Goal: Complete application form: Complete application form

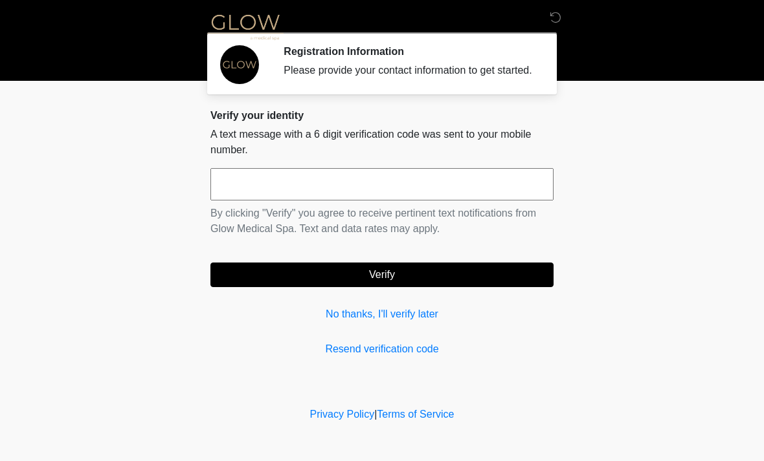
click at [261, 199] on input "text" at bounding box center [381, 184] width 343 height 32
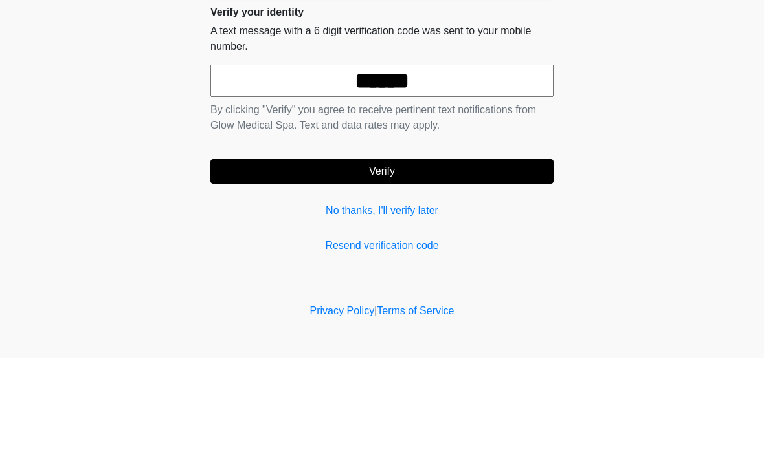
type input "******"
click at [693, 133] on body "‎ ‎ ‎ Registration Information Please provide your contact information to get s…" at bounding box center [382, 230] width 764 height 461
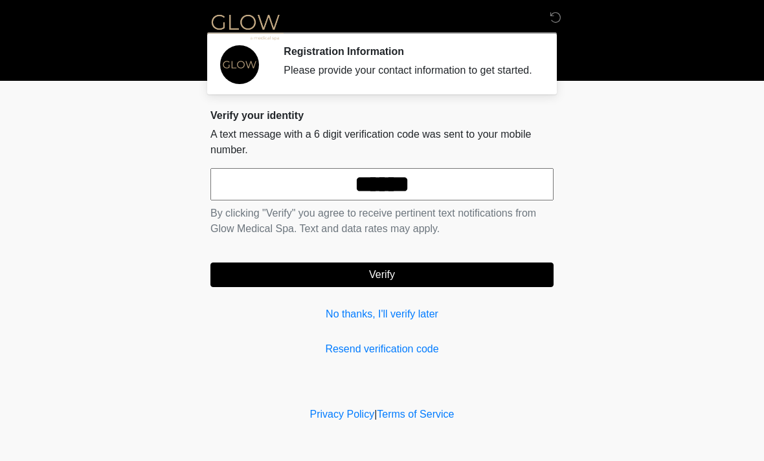
click at [406, 287] on button "Verify" at bounding box center [381, 275] width 343 height 25
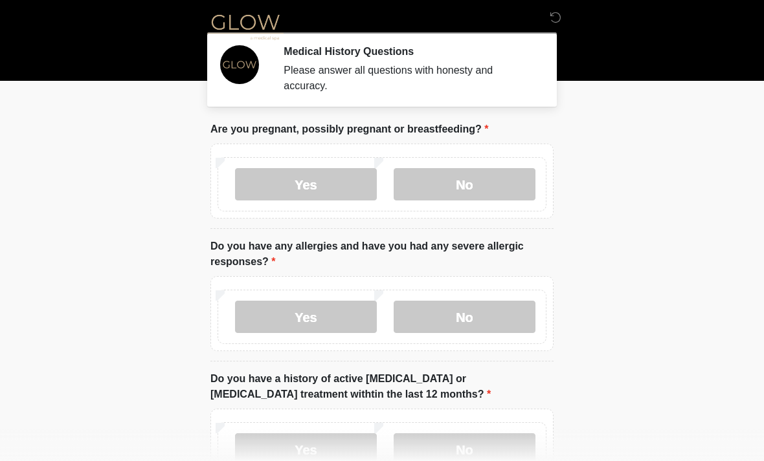
click at [469, 188] on label "No" at bounding box center [465, 184] width 142 height 32
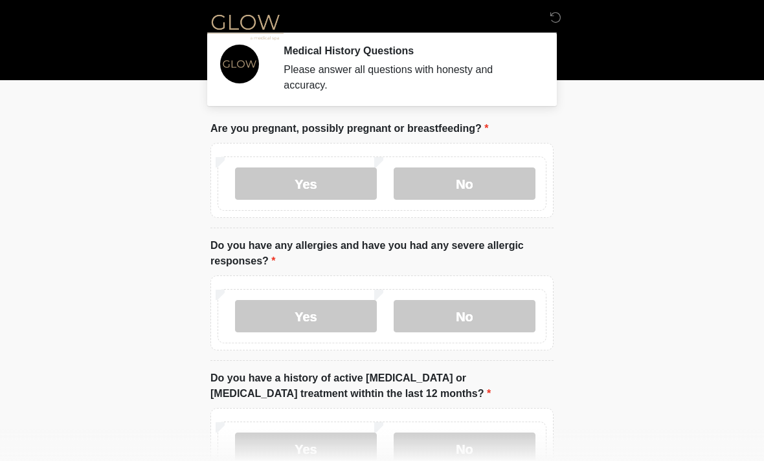
click at [466, 326] on label "No" at bounding box center [465, 316] width 142 height 32
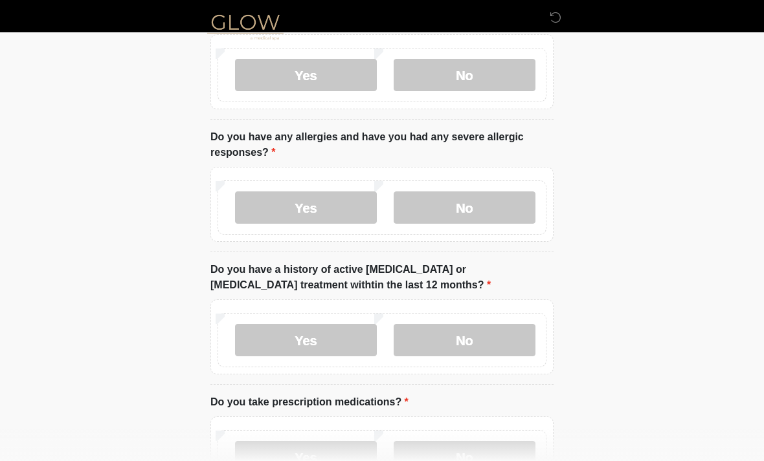
scroll to position [116, 0]
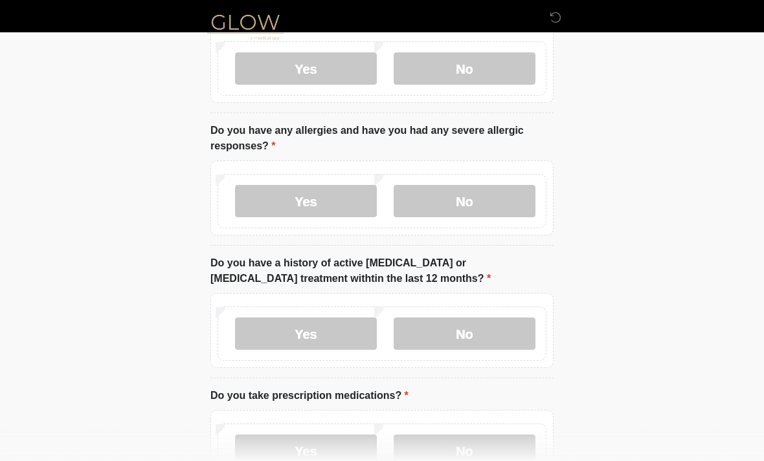
click at [498, 338] on label "No" at bounding box center [465, 334] width 142 height 32
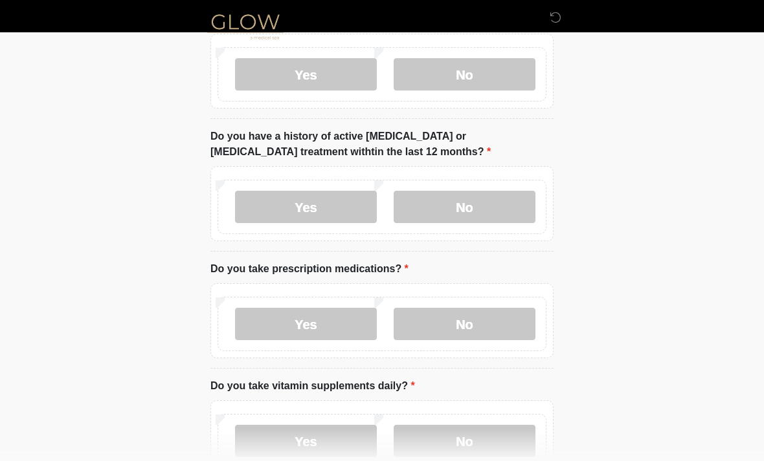
scroll to position [243, 0]
click at [336, 337] on label "Yes" at bounding box center [306, 323] width 142 height 32
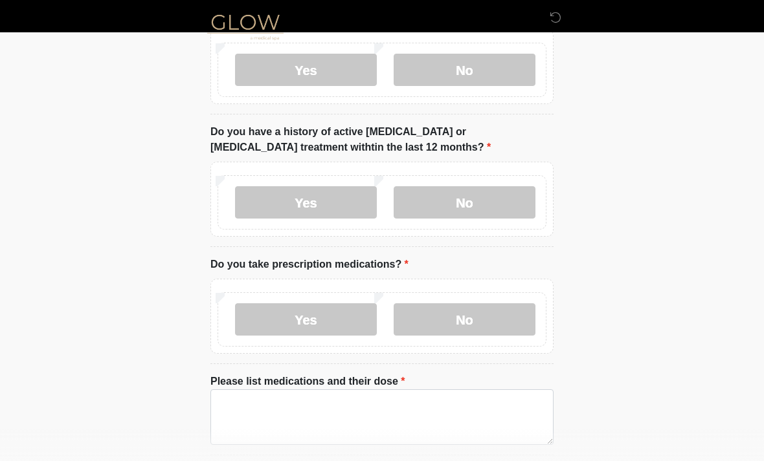
scroll to position [280, 0]
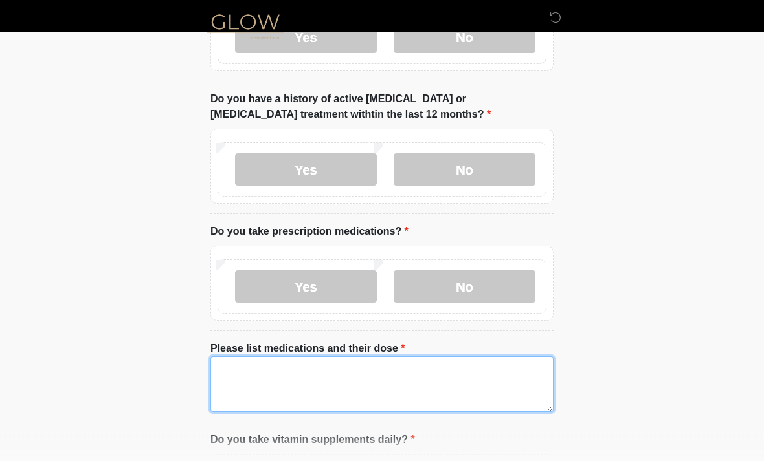
click at [241, 381] on textarea "Please list medications and their dose" at bounding box center [381, 385] width 343 height 56
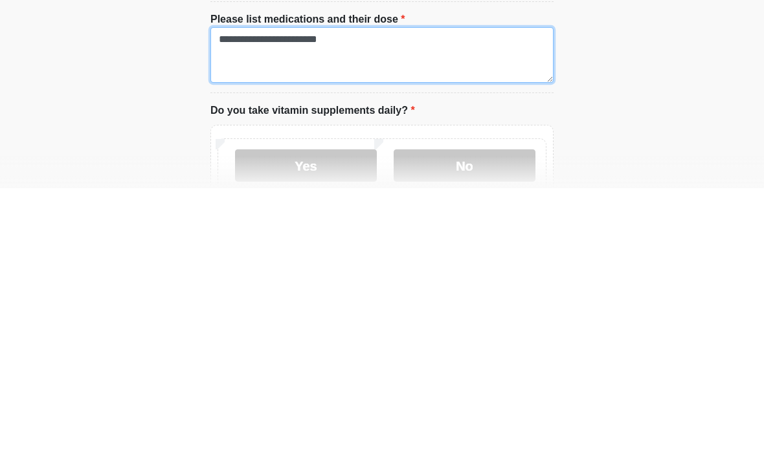
scroll to position [340, 0]
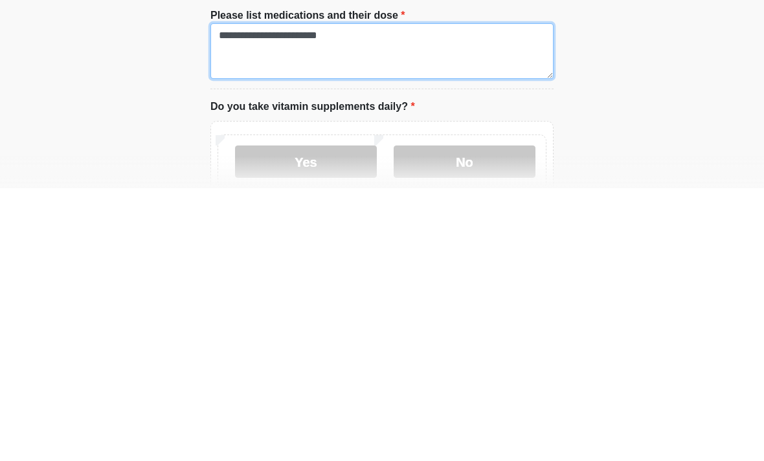
type textarea "**********"
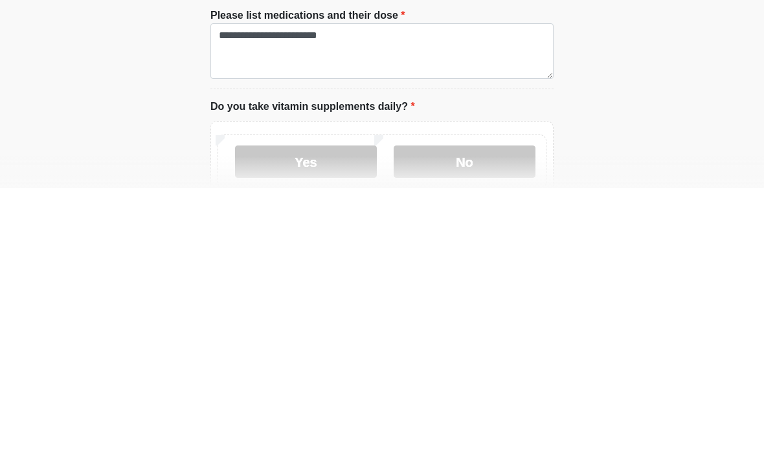
click at [322, 419] on label "Yes" at bounding box center [306, 435] width 142 height 32
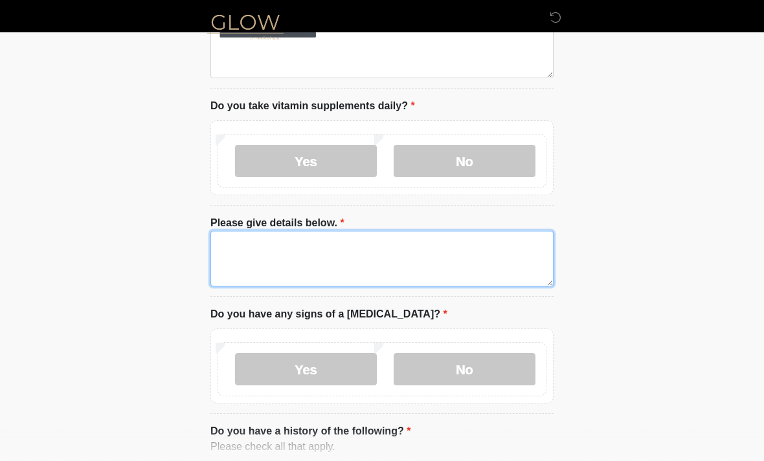
click at [247, 247] on textarea "Please give details below." at bounding box center [381, 259] width 343 height 56
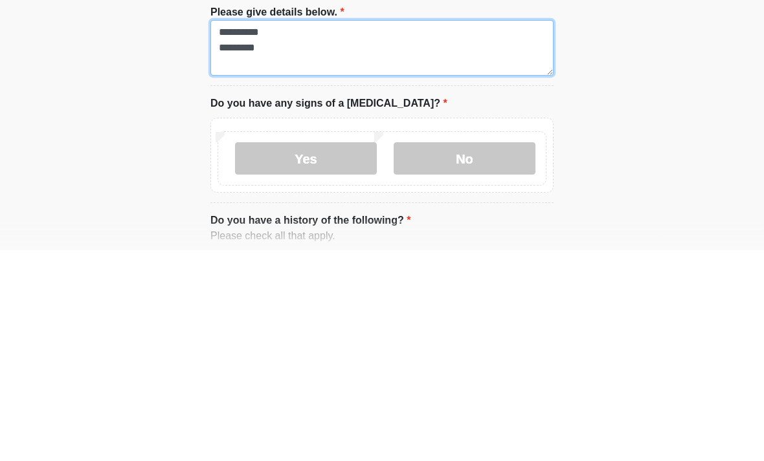
type textarea "**********"
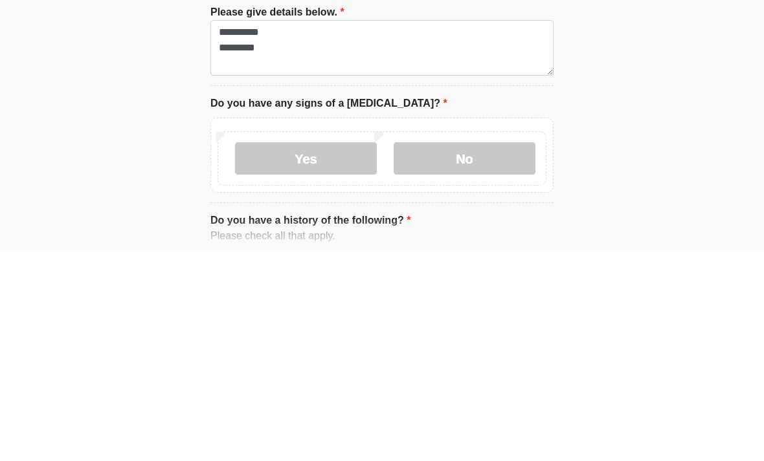
click at [473, 354] on label "No" at bounding box center [465, 370] width 142 height 32
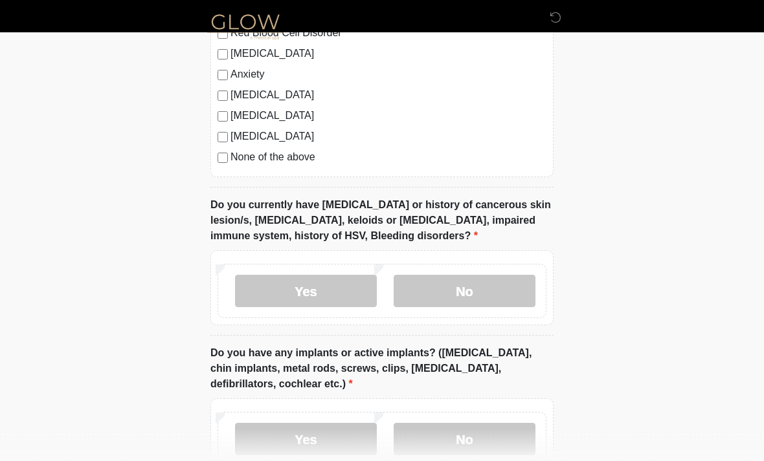
scroll to position [1177, 0]
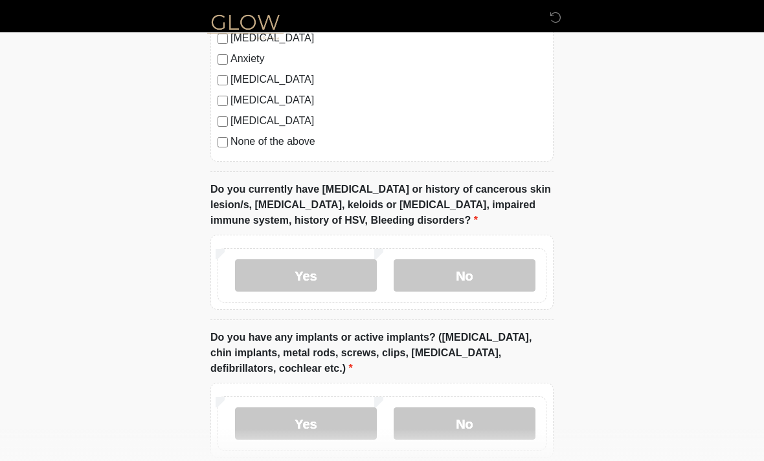
click at [334, 282] on label "Yes" at bounding box center [306, 276] width 142 height 32
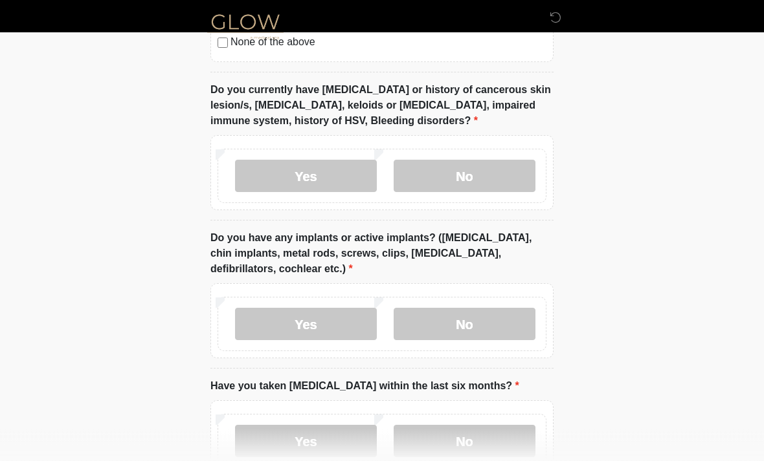
scroll to position [1277, 0]
click at [332, 331] on label "Yes" at bounding box center [306, 323] width 142 height 32
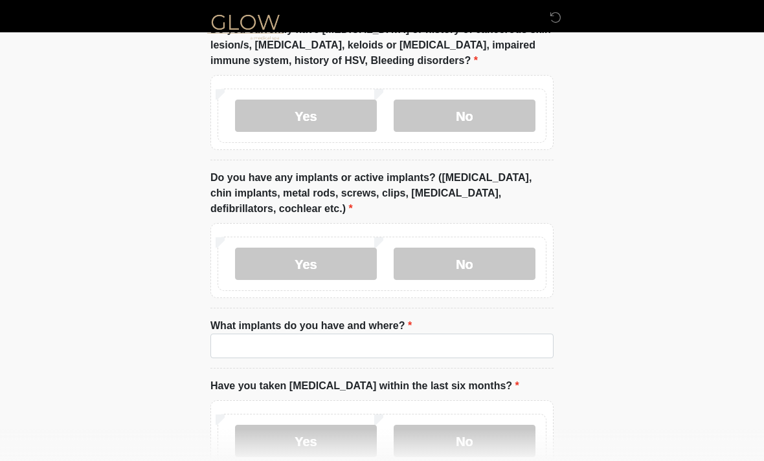
scroll to position [1339, 0]
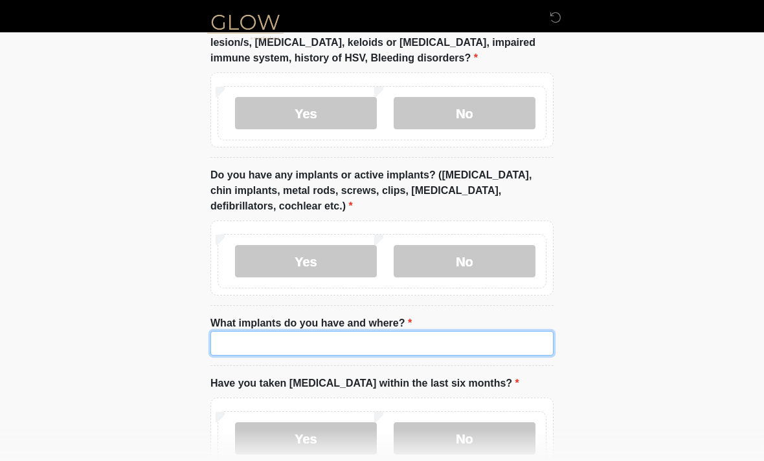
click at [246, 346] on input "What implants do you have and where?" at bounding box center [381, 343] width 343 height 25
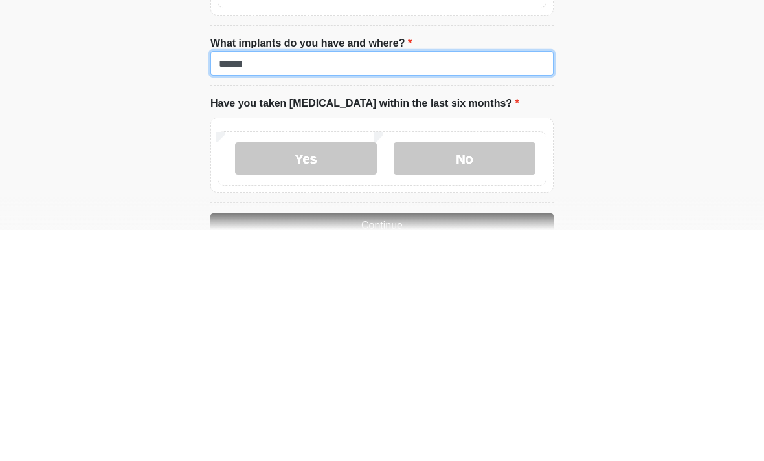
scroll to position [1390, 0]
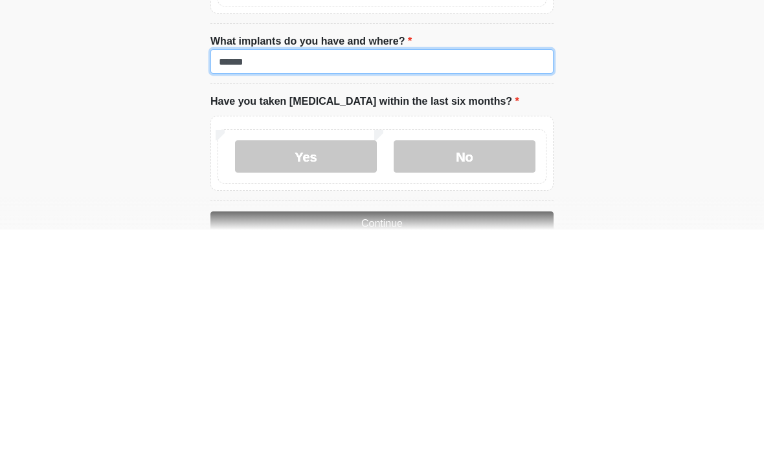
type input "******"
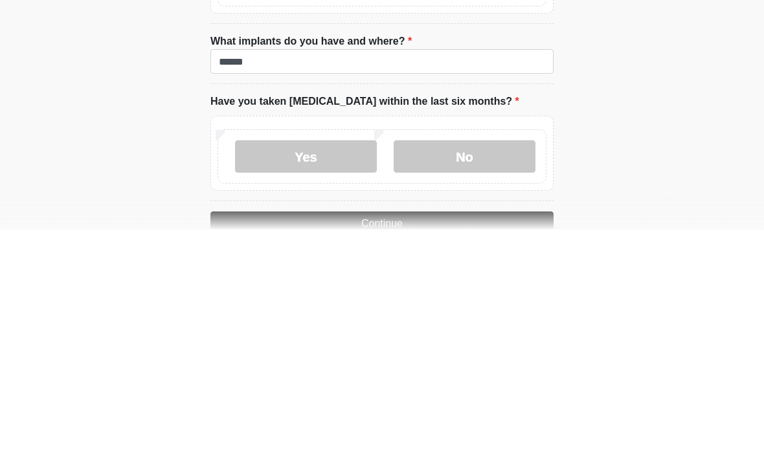
click at [439, 372] on label "No" at bounding box center [465, 388] width 142 height 32
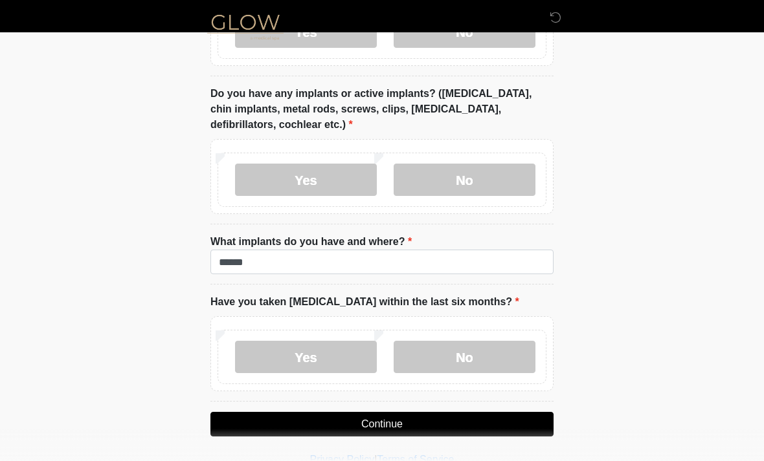
scroll to position [1420, 0]
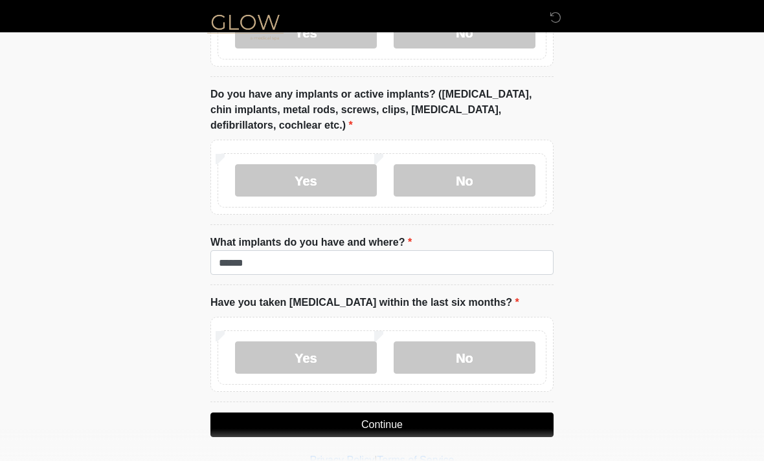
click at [392, 427] on button "Continue" at bounding box center [381, 425] width 343 height 25
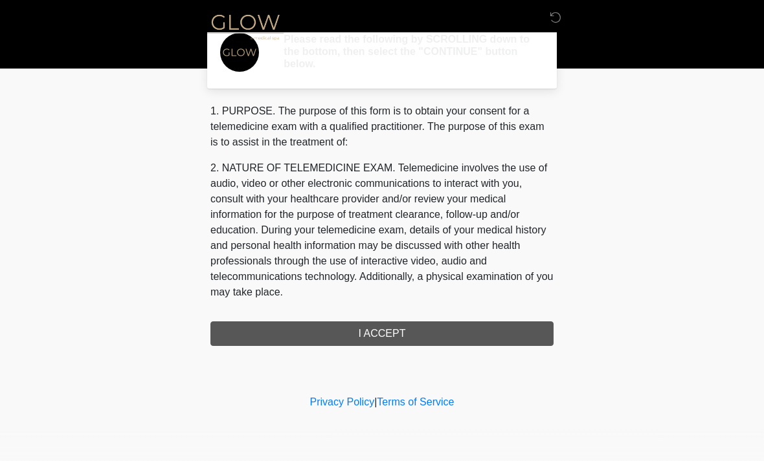
scroll to position [0, 0]
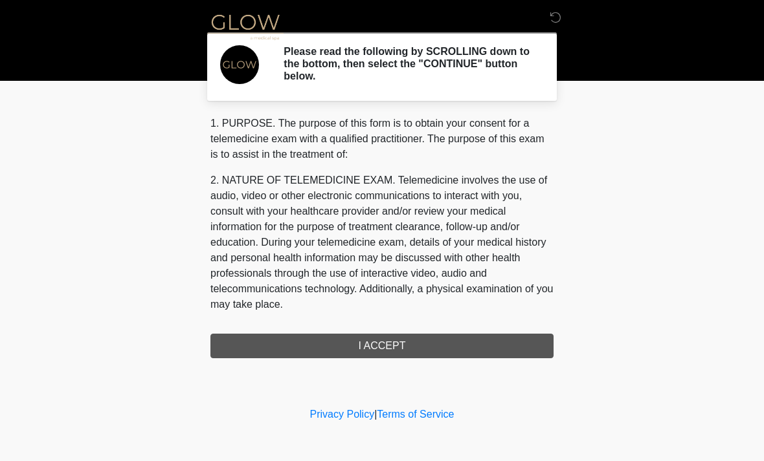
click at [425, 348] on div "1. PURPOSE. The purpose of this form is to obtain your consent for a telemedici…" at bounding box center [381, 237] width 343 height 243
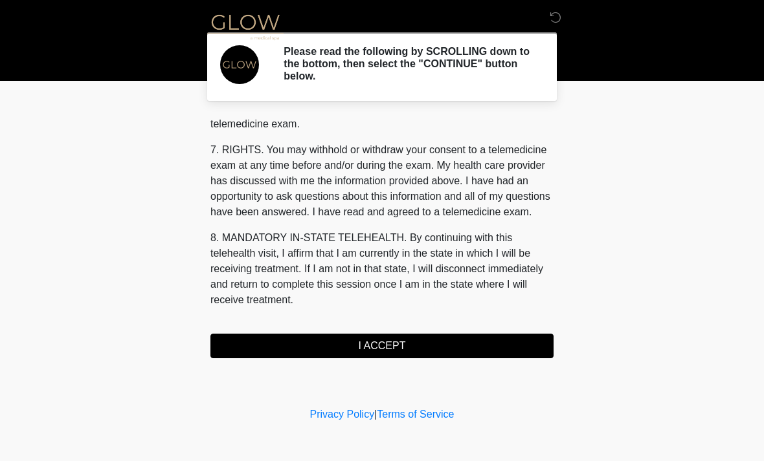
scroll to position [548, 0]
click at [394, 346] on button "I ACCEPT" at bounding box center [381, 346] width 343 height 25
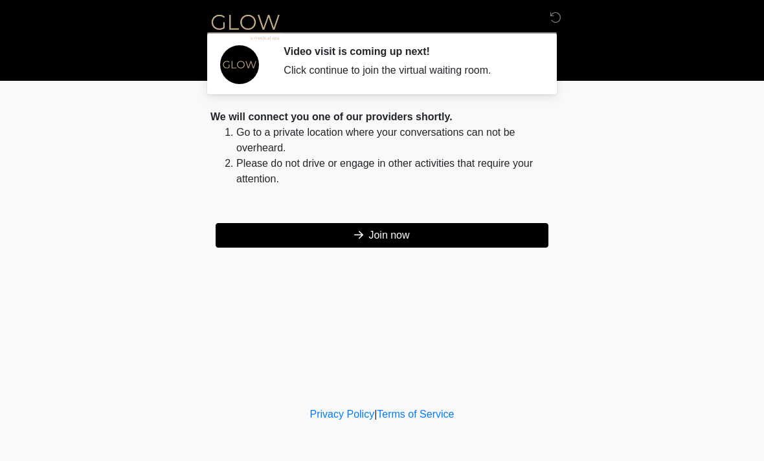
click at [382, 247] on button "Join now" at bounding box center [382, 235] width 333 height 25
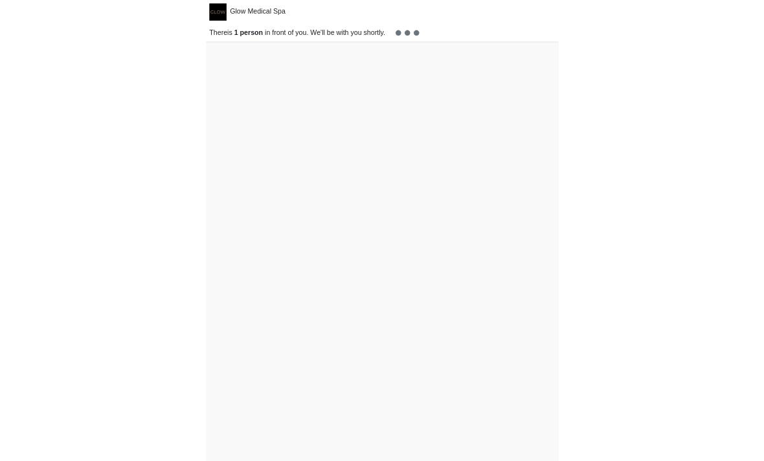
scroll to position [4, 0]
